Goal: Task Accomplishment & Management: Manage account settings

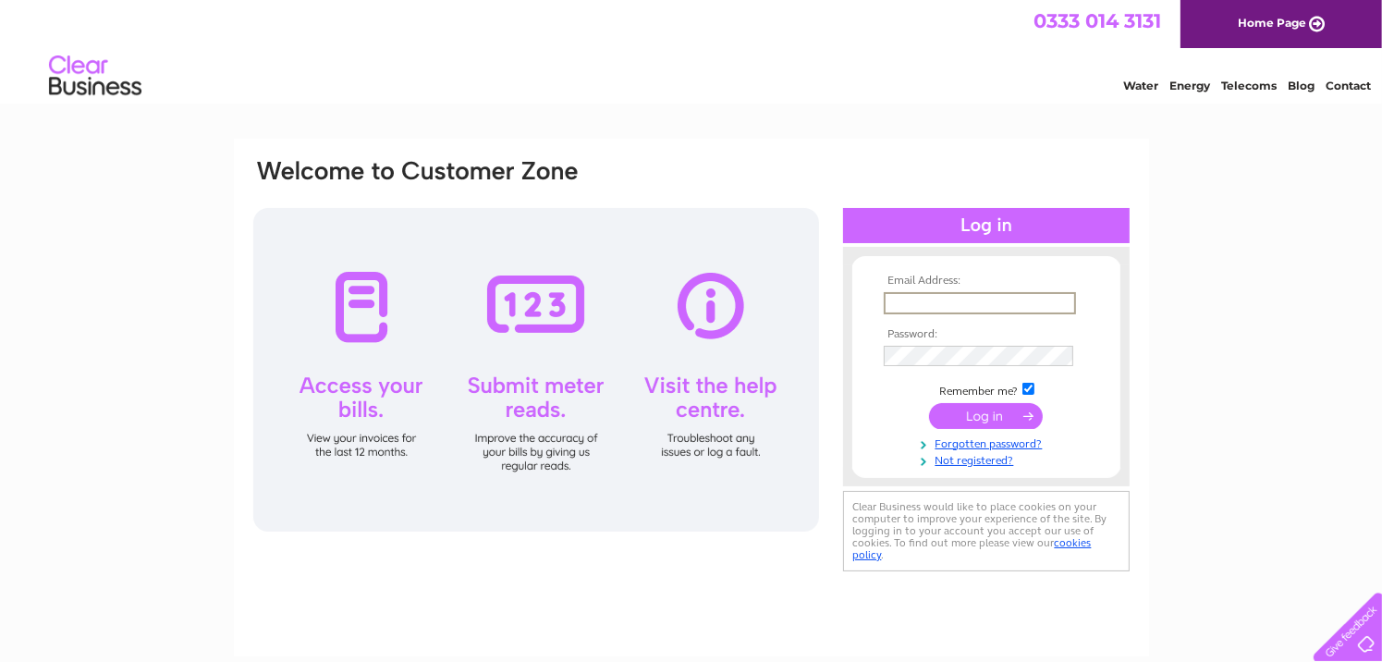
click at [971, 300] on input "text" at bounding box center [980, 303] width 192 height 22
type input "lesleyt40@hotmail.com"
click at [972, 418] on input "submit" at bounding box center [986, 414] width 114 height 26
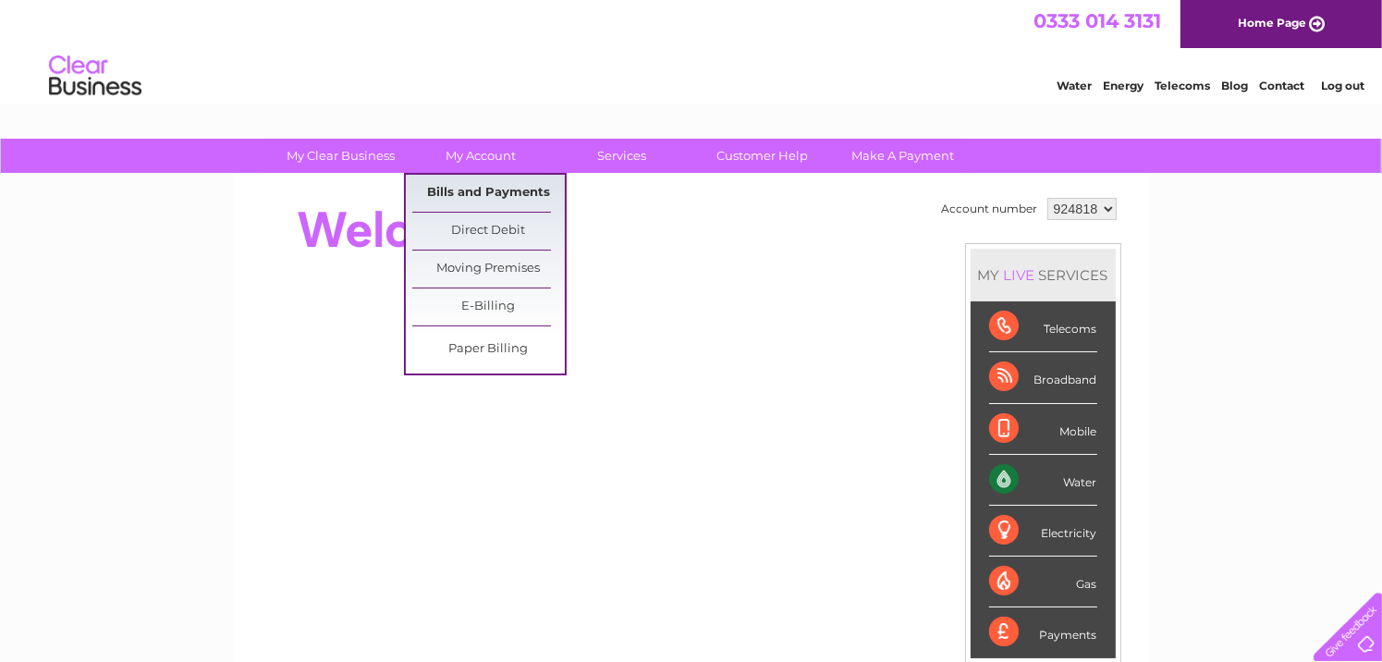
click at [467, 188] on link "Bills and Payments" at bounding box center [488, 193] width 153 height 37
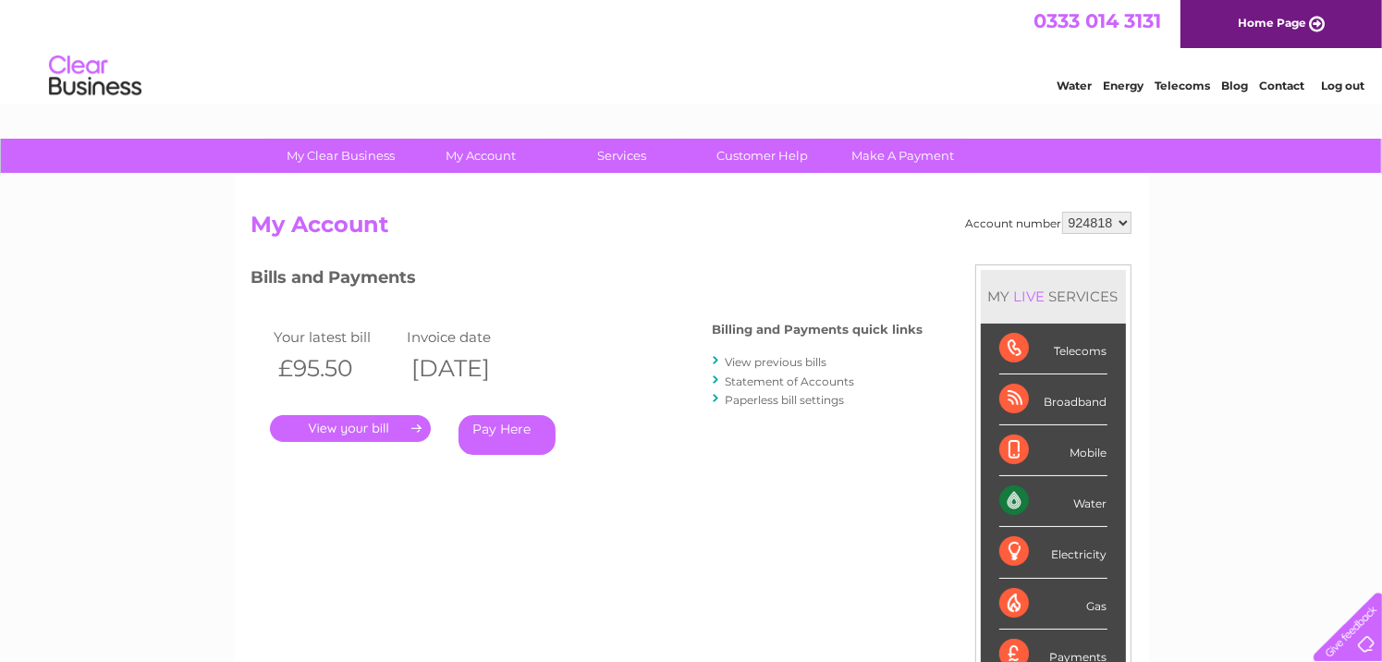
click at [768, 358] on link "View previous bills" at bounding box center [777, 362] width 102 height 14
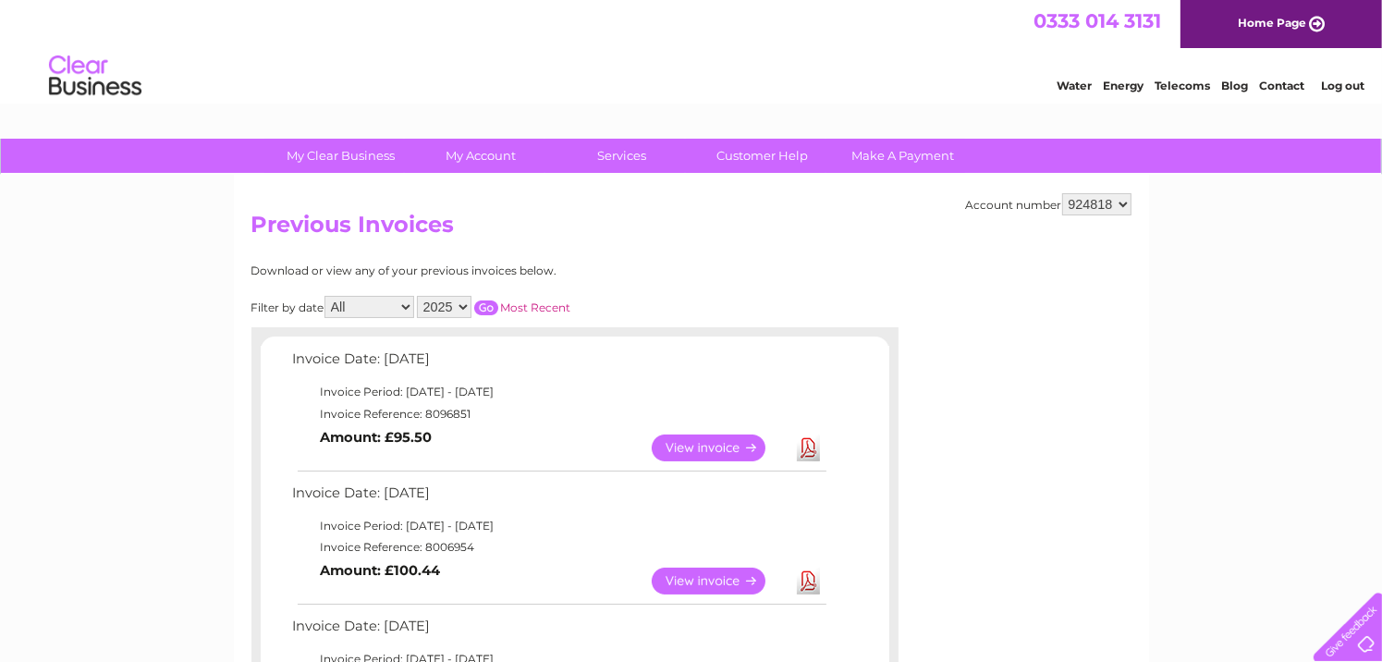
click at [688, 443] on link "View" at bounding box center [720, 448] width 136 height 27
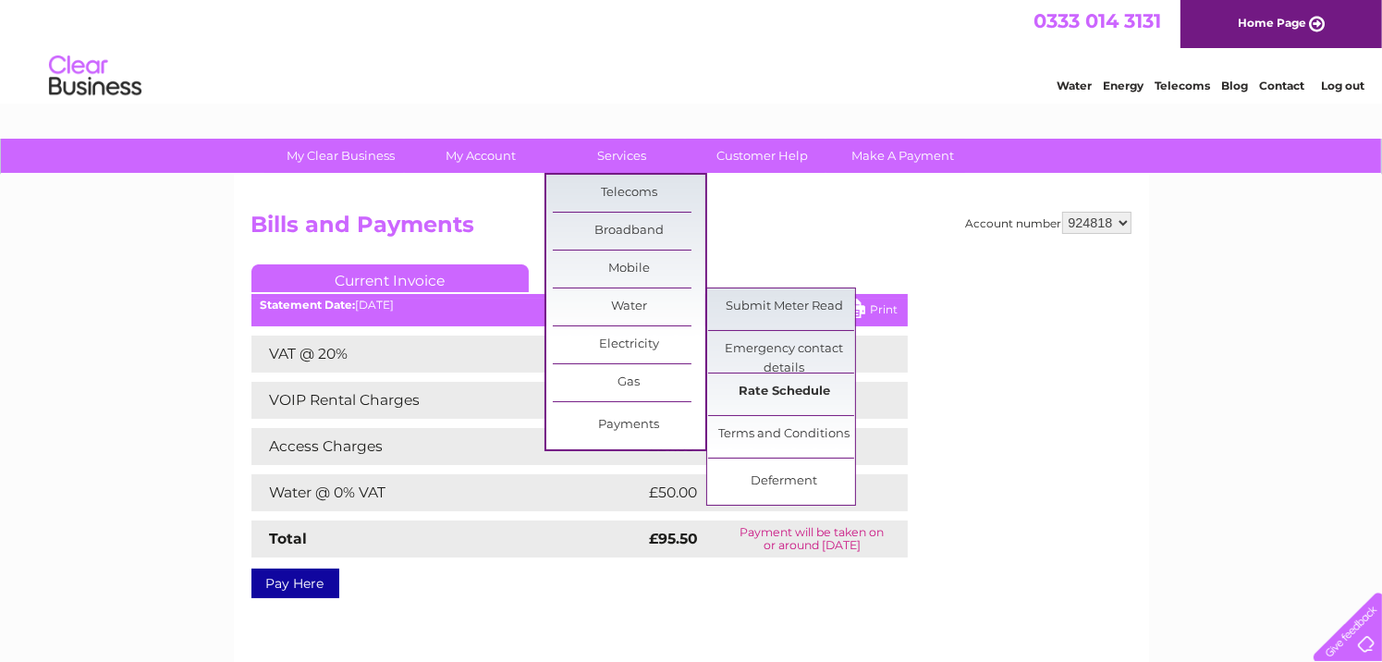
click at [753, 389] on link "Rate Schedule" at bounding box center [784, 391] width 153 height 37
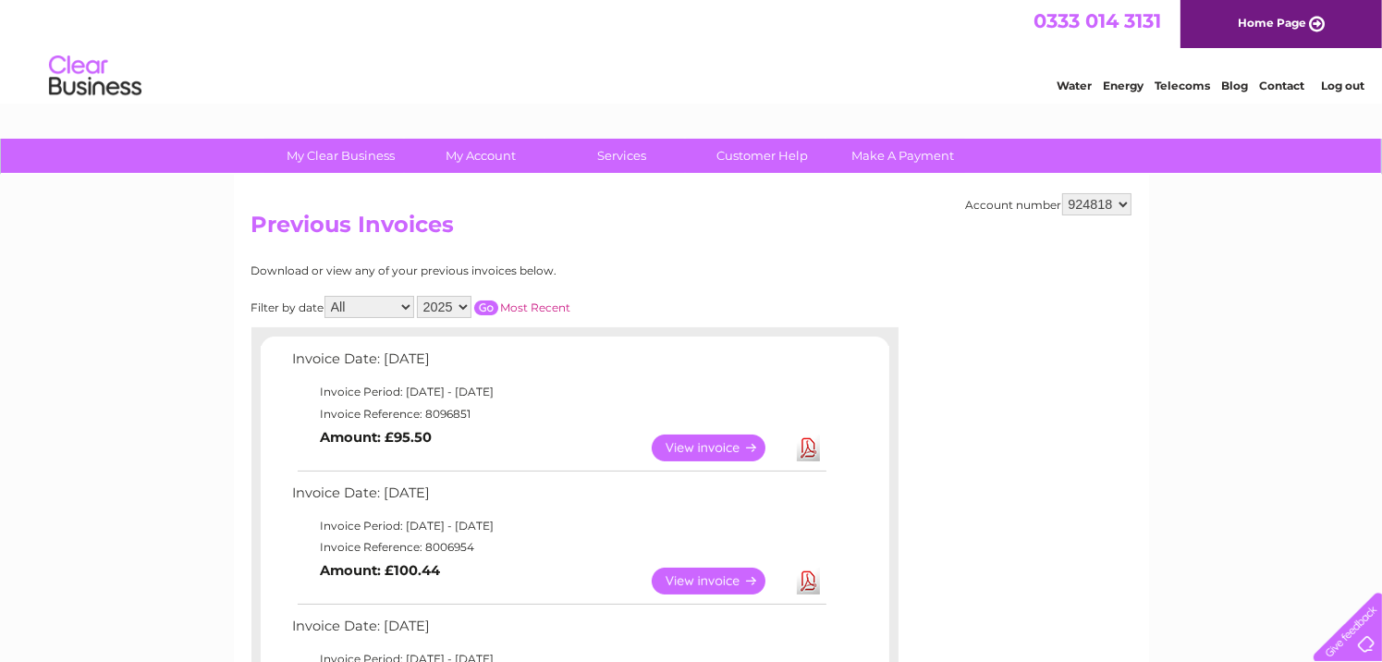
click at [1281, 81] on link "Contact" at bounding box center [1281, 86] width 45 height 14
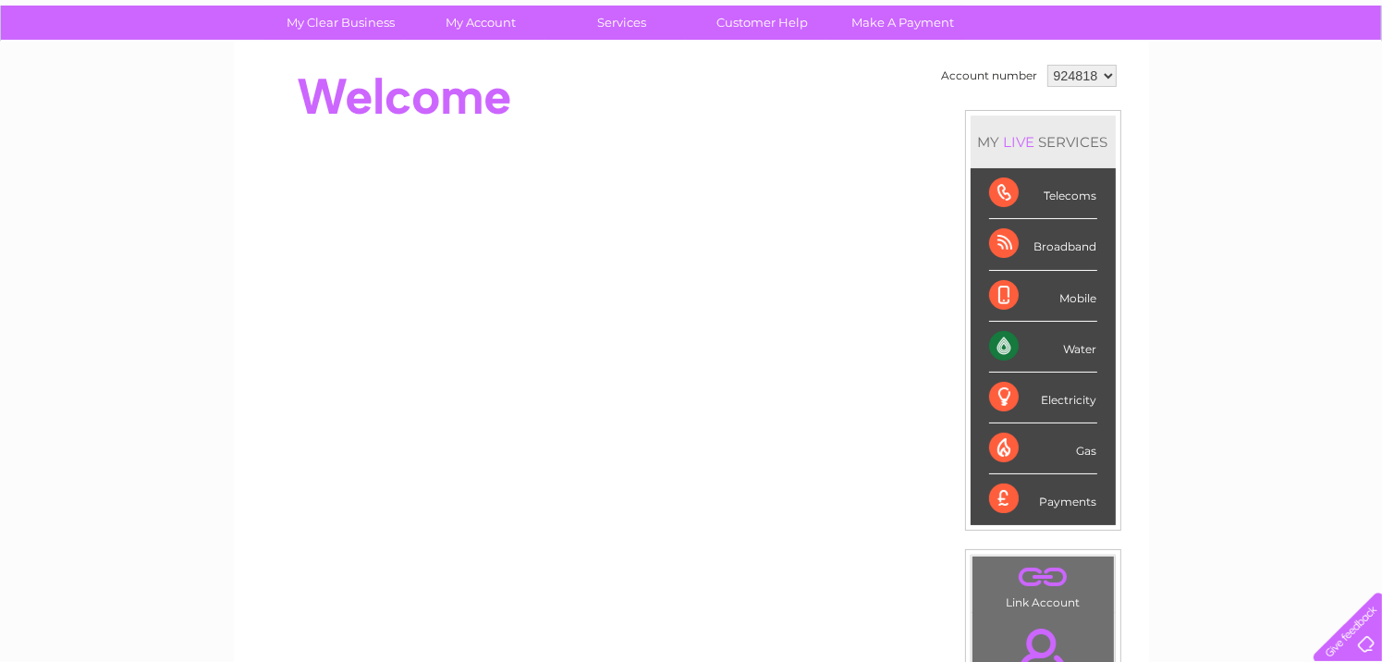
scroll to position [128, 0]
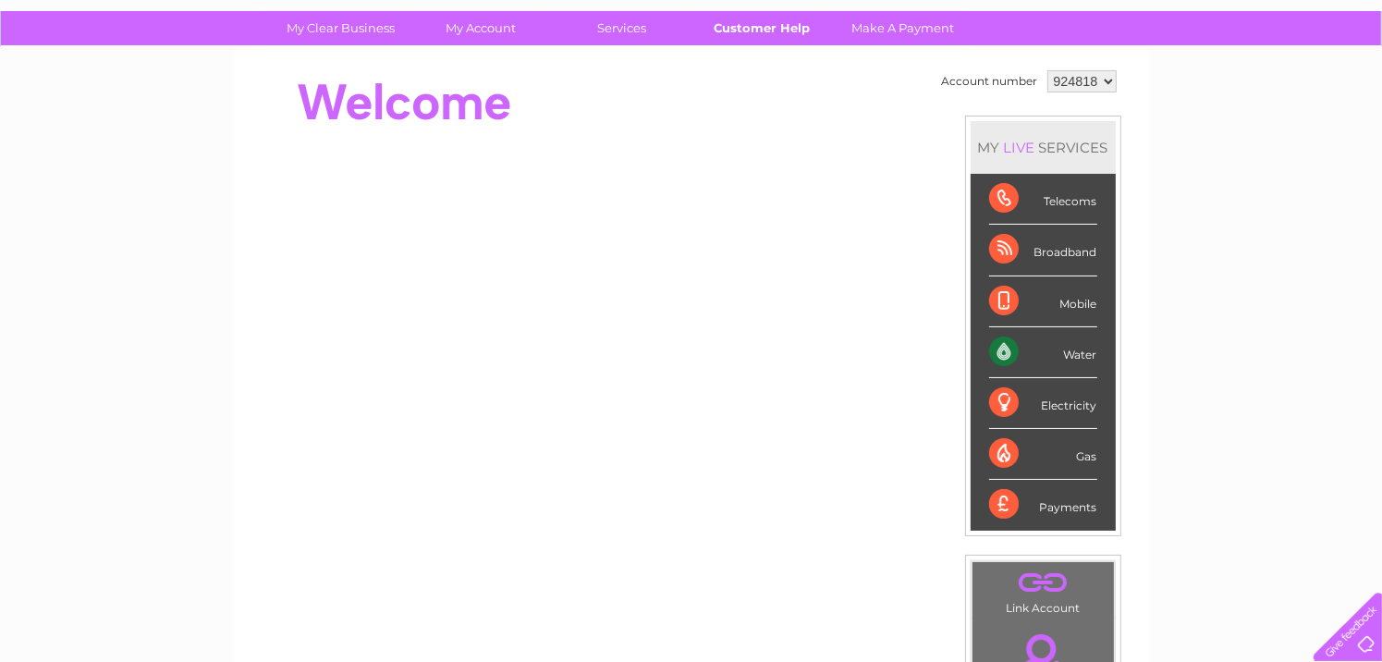
click at [762, 19] on link "Customer Help" at bounding box center [762, 28] width 153 height 34
